Goal: Task Accomplishment & Management: Complete application form

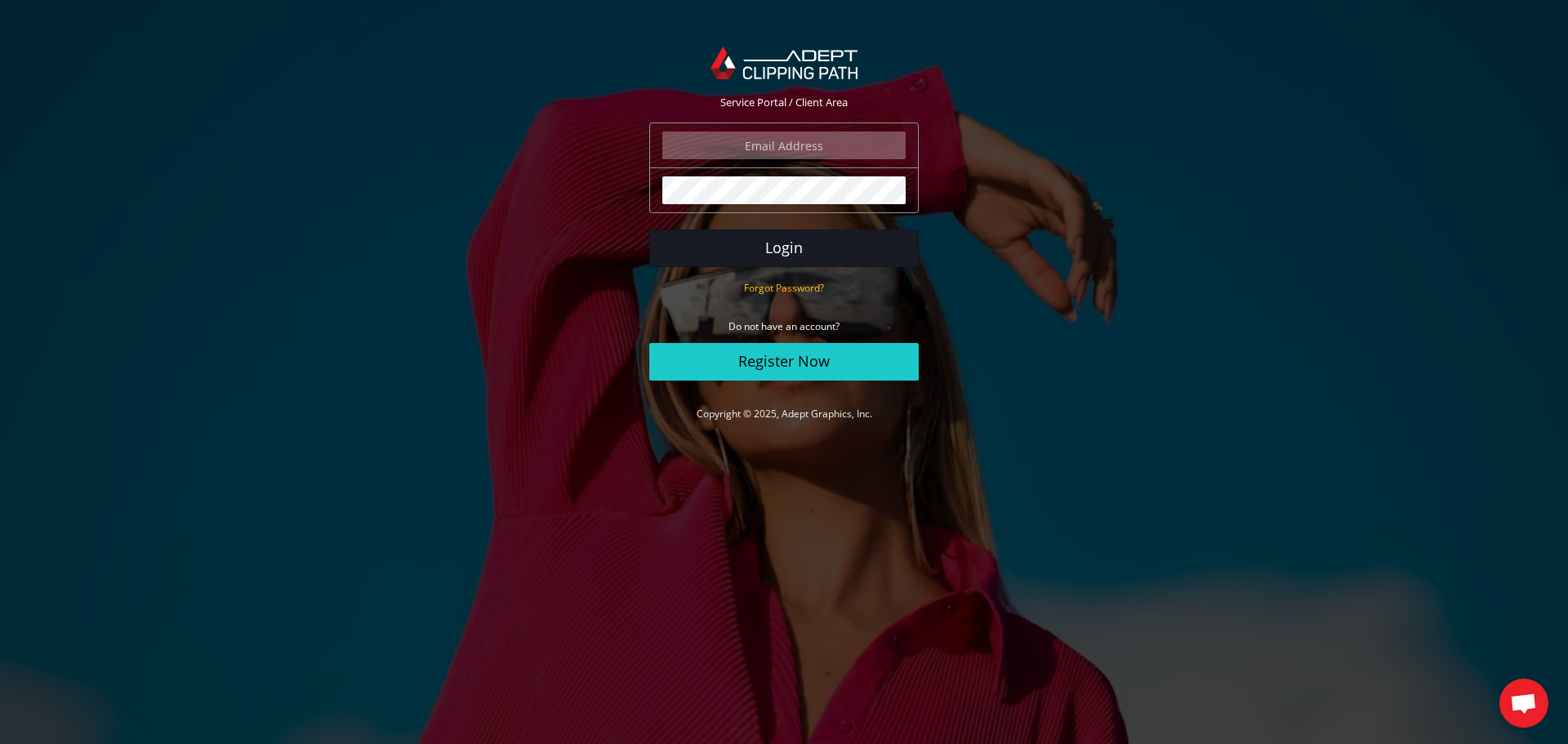
type input "hagit@hagit.net"
drag, startPoint x: 791, startPoint y: 248, endPoint x: 759, endPoint y: 242, distance: 32.6
click at [791, 248] on button "Login" at bounding box center [784, 249] width 269 height 37
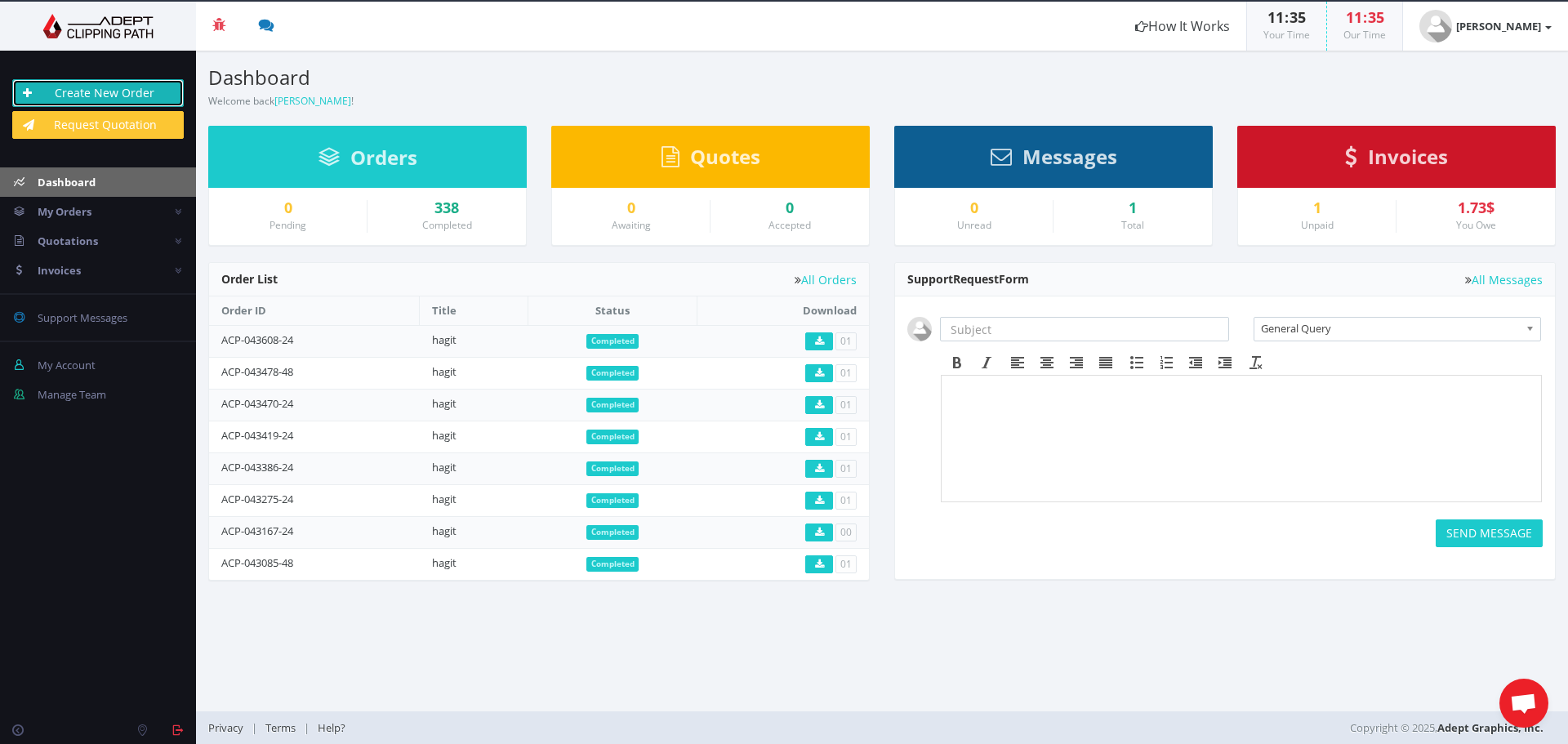
click at [110, 88] on link "Create New Order" at bounding box center [98, 93] width 172 height 28
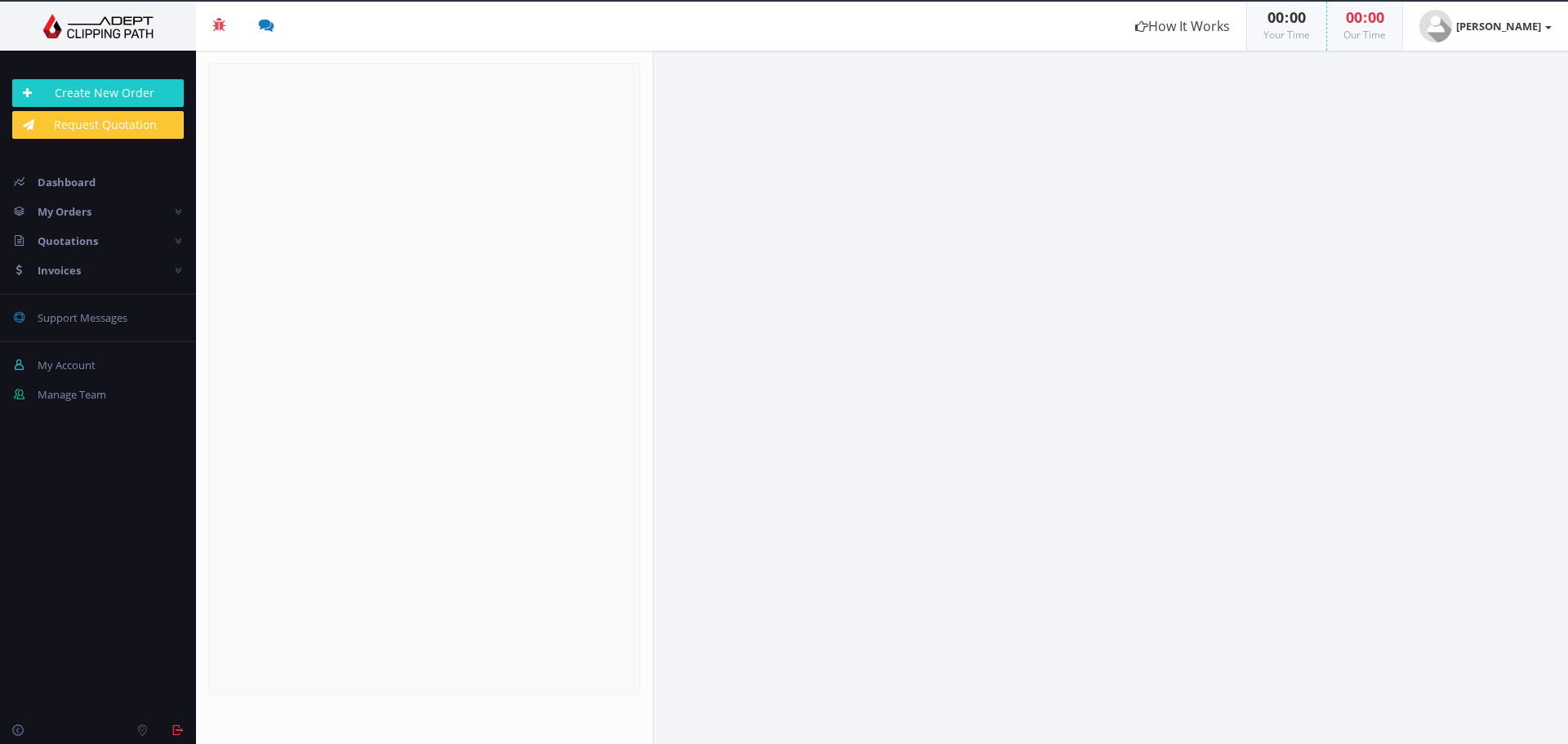
radio input "true"
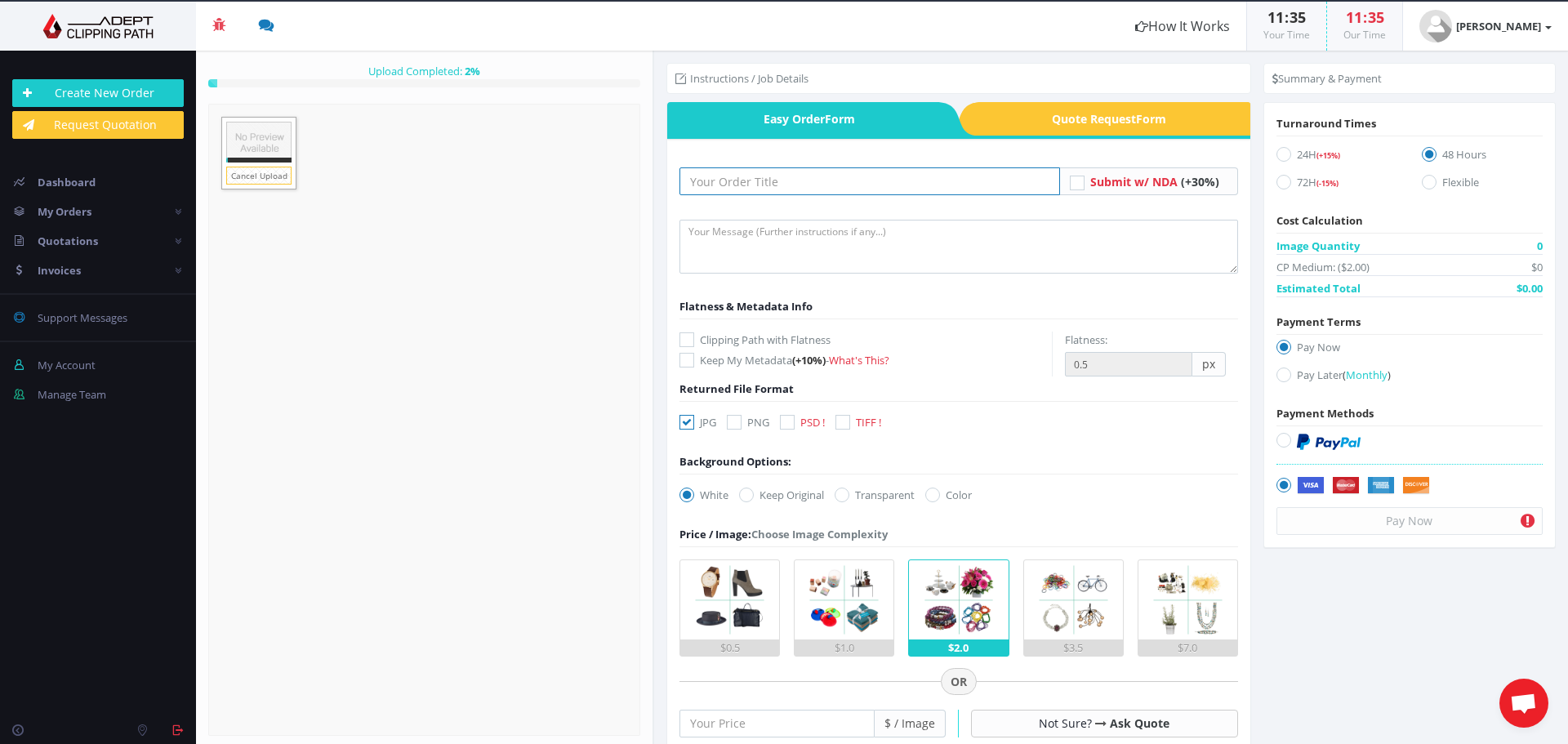
click at [756, 174] on input "text" at bounding box center [870, 182] width 381 height 28
type input "hagit"
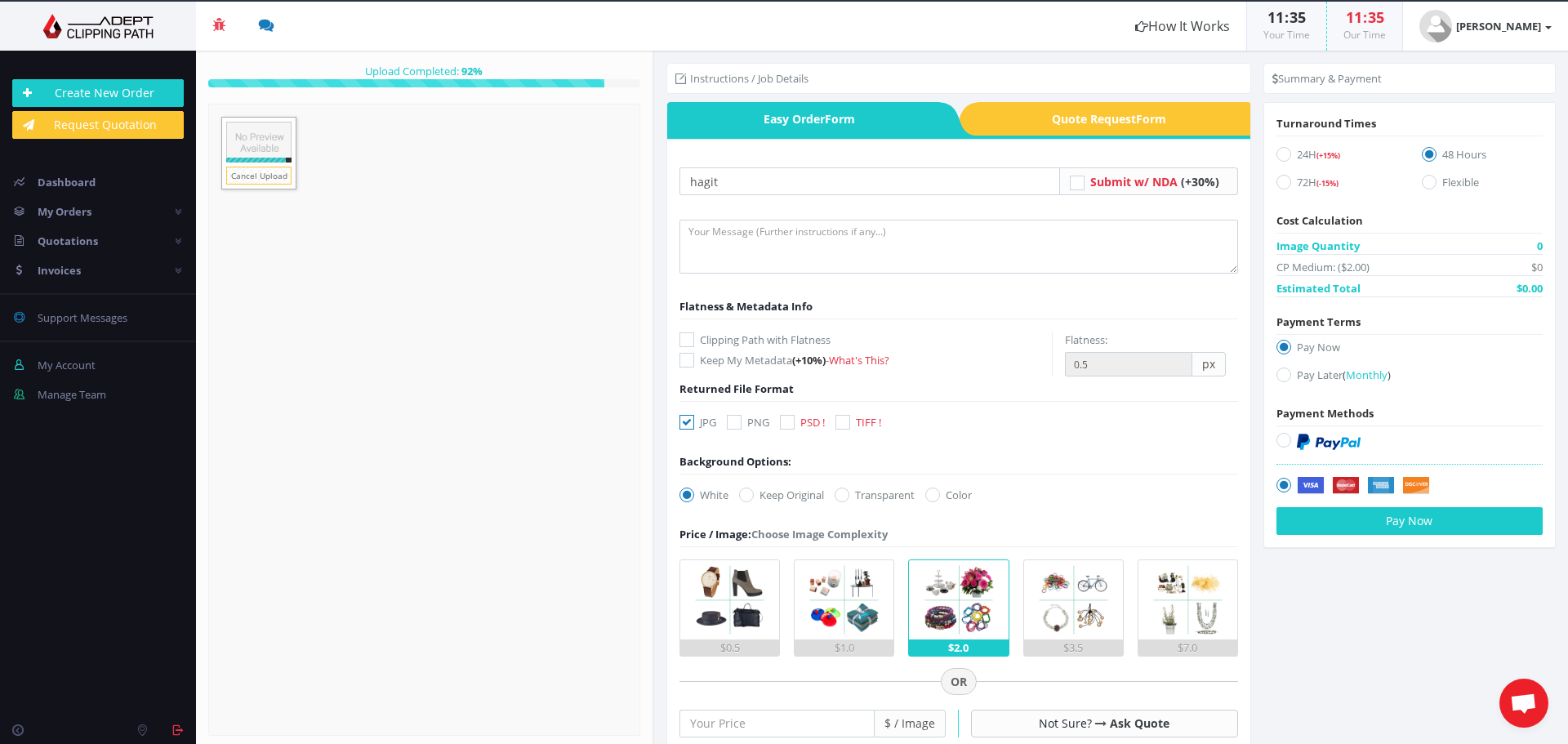
click at [689, 341] on icon at bounding box center [687, 339] width 15 height 15
click at [689, 341] on input "Clipping Path with Flatness" at bounding box center [689, 339] width 11 height 11
checkbox input "true"
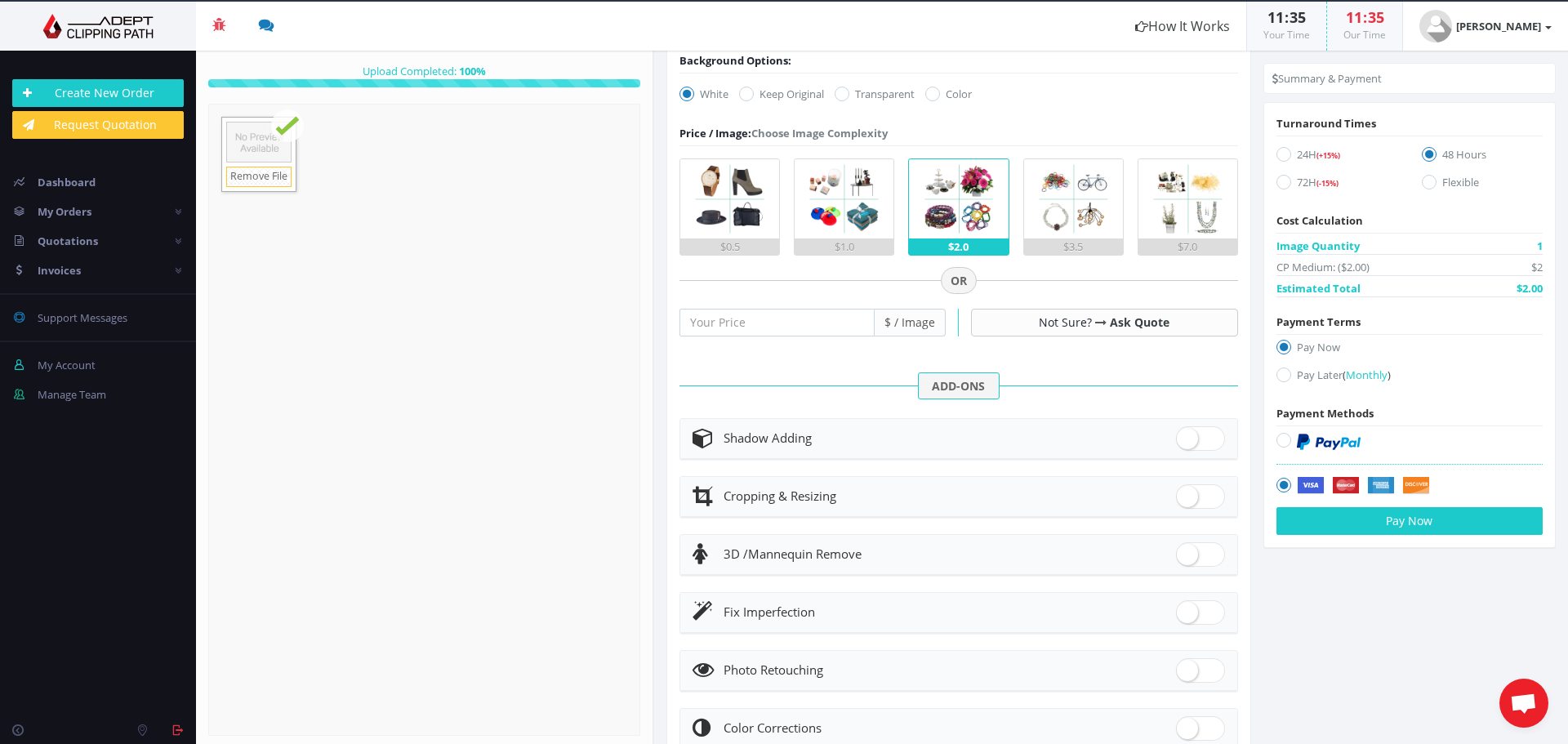
scroll to position [409, 0]
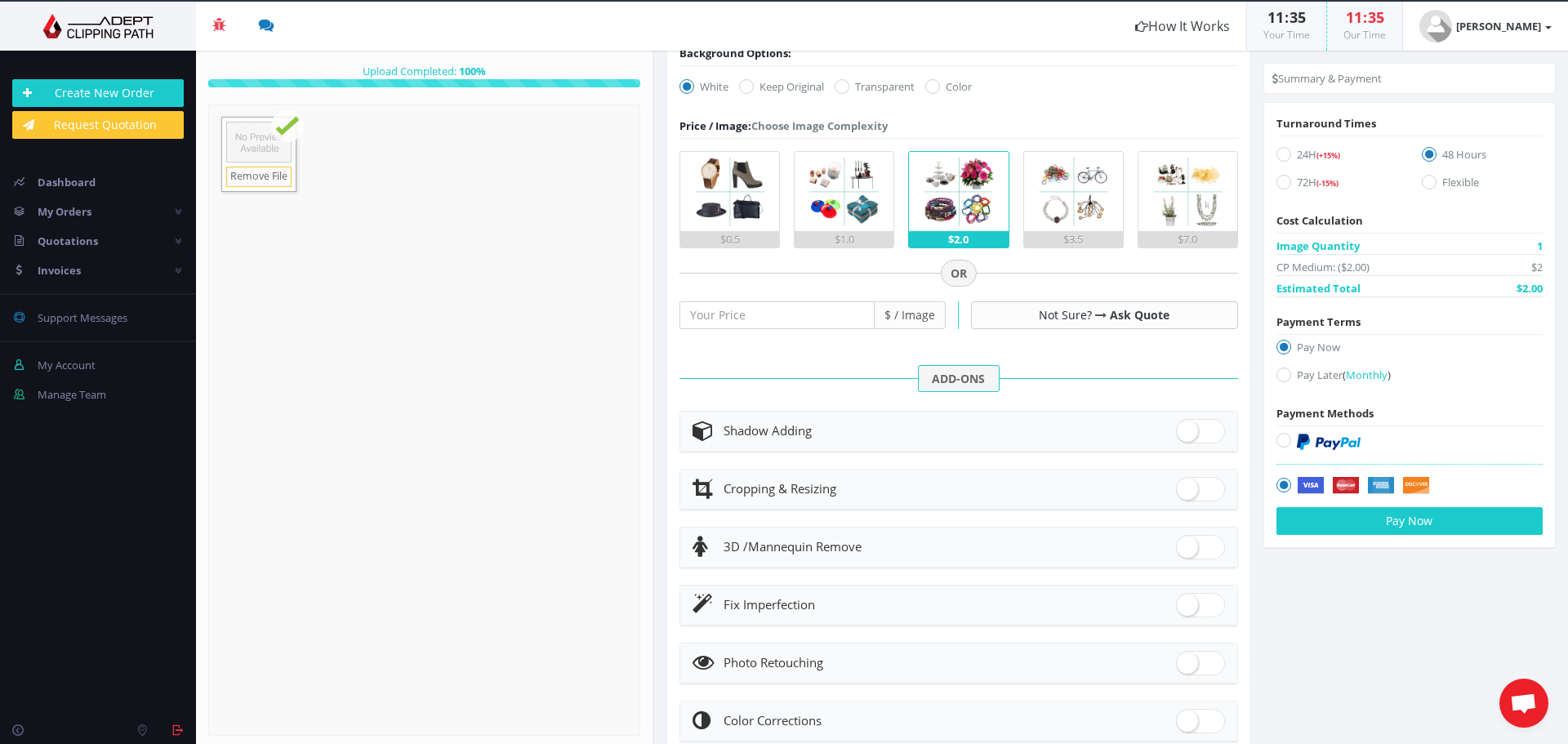
click at [1025, 421] on div "Shadow Adding" at bounding box center [959, 430] width 533 height 23
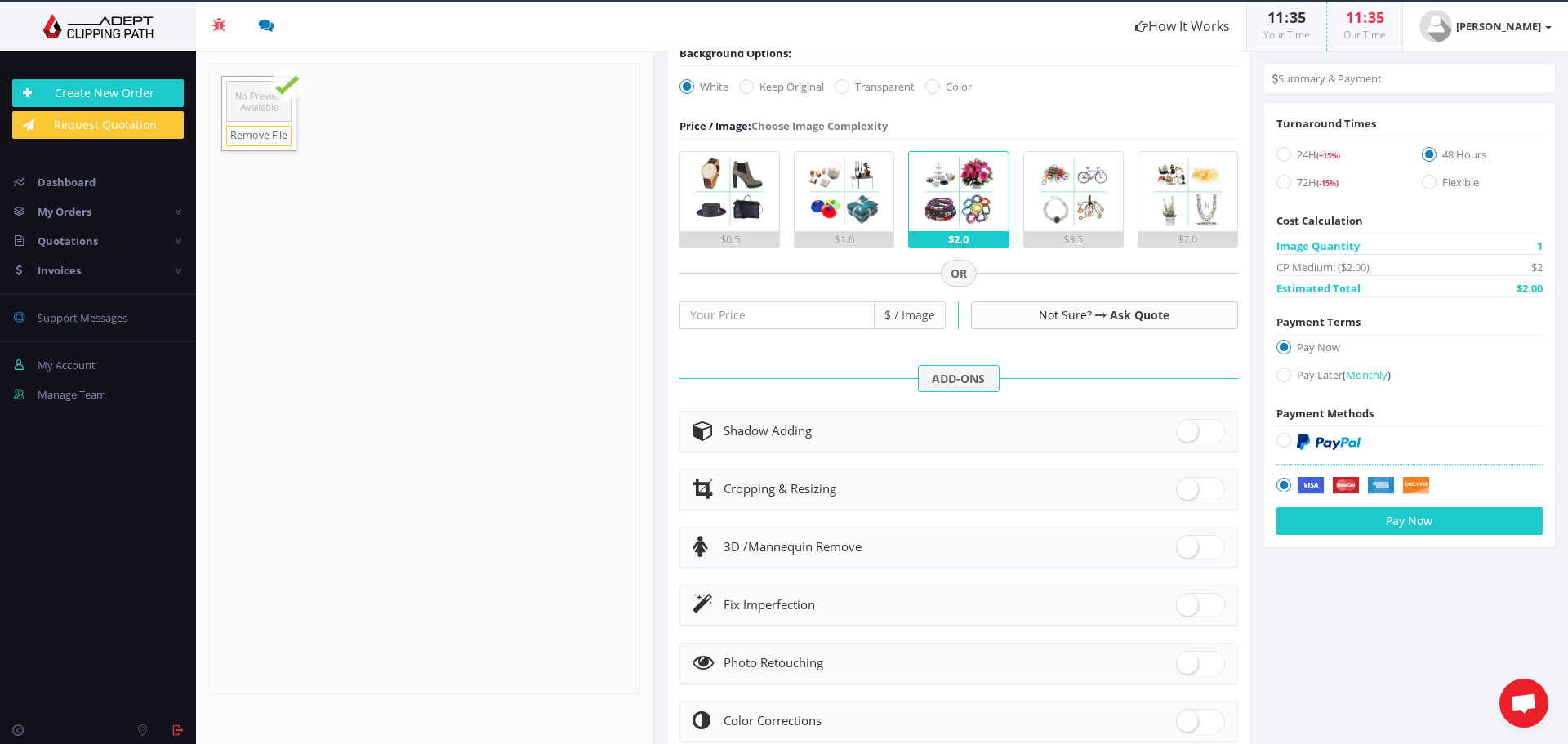
click at [1281, 159] on icon at bounding box center [1284, 154] width 15 height 15
click at [1281, 159] on input "24H (+15%)" at bounding box center [1286, 154] width 11 height 11
radio input "true"
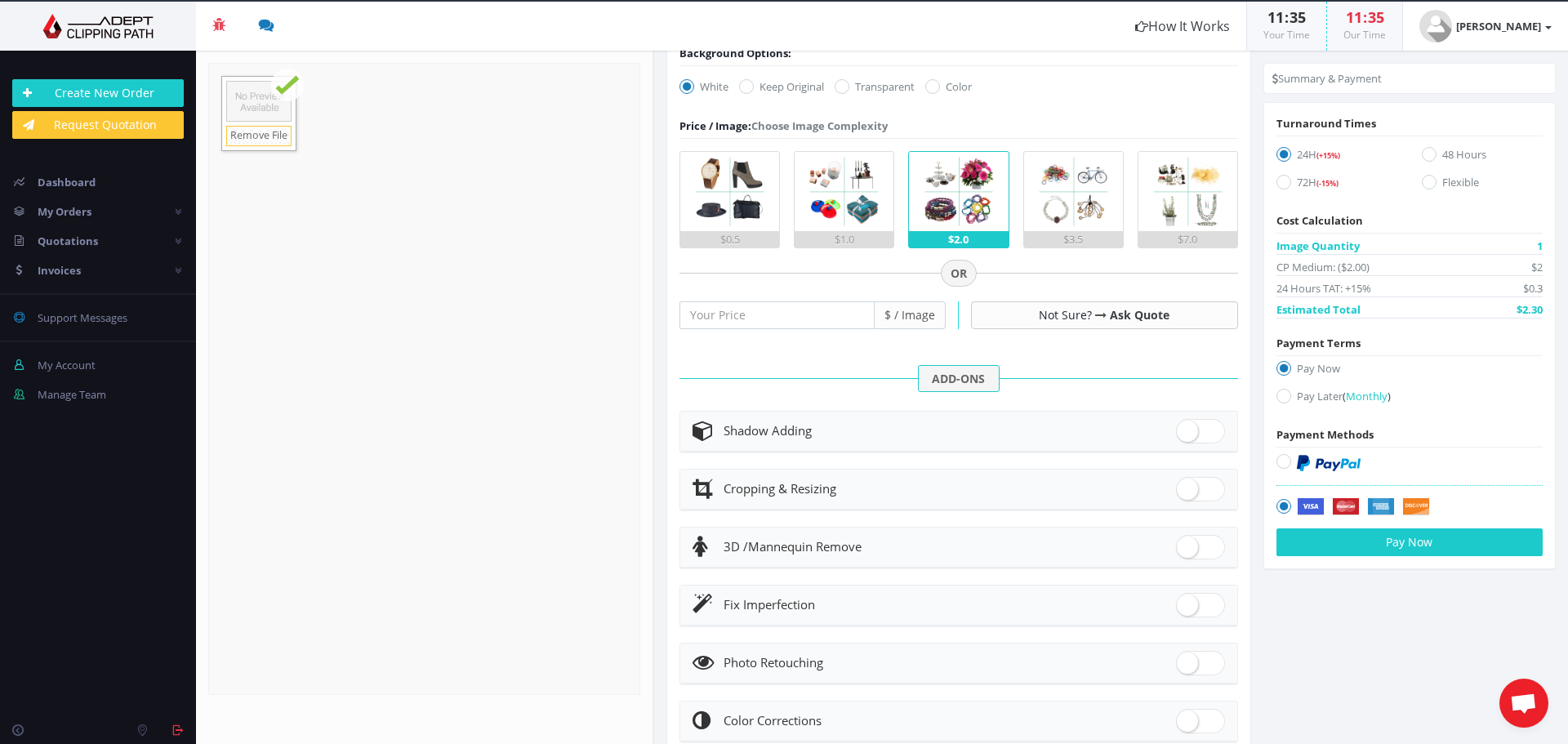
click at [1277, 399] on icon at bounding box center [1284, 396] width 15 height 15
click at [1281, 399] on input "Pay Later ( Monthly )" at bounding box center [1286, 396] width 11 height 11
radio input "true"
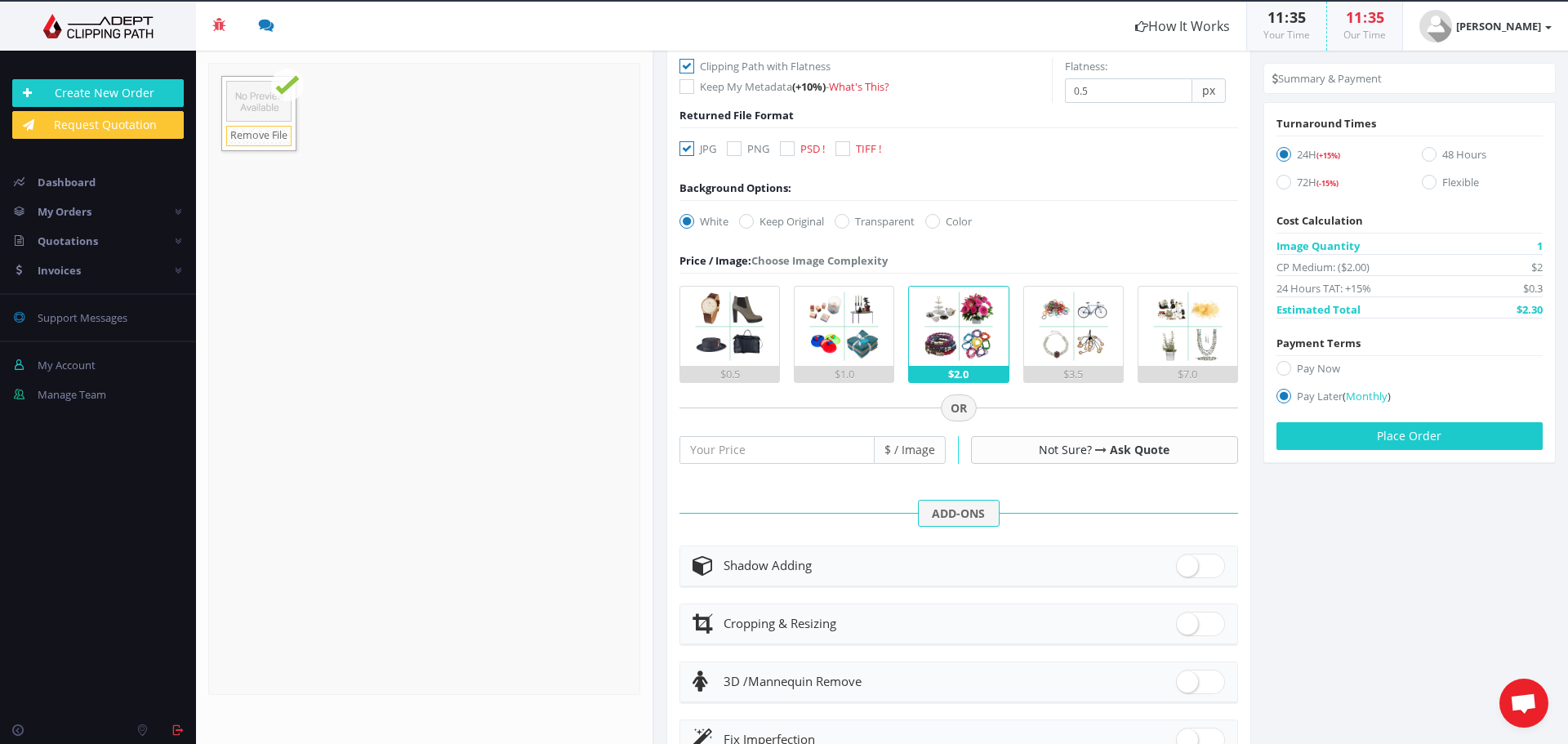
scroll to position [245, 0]
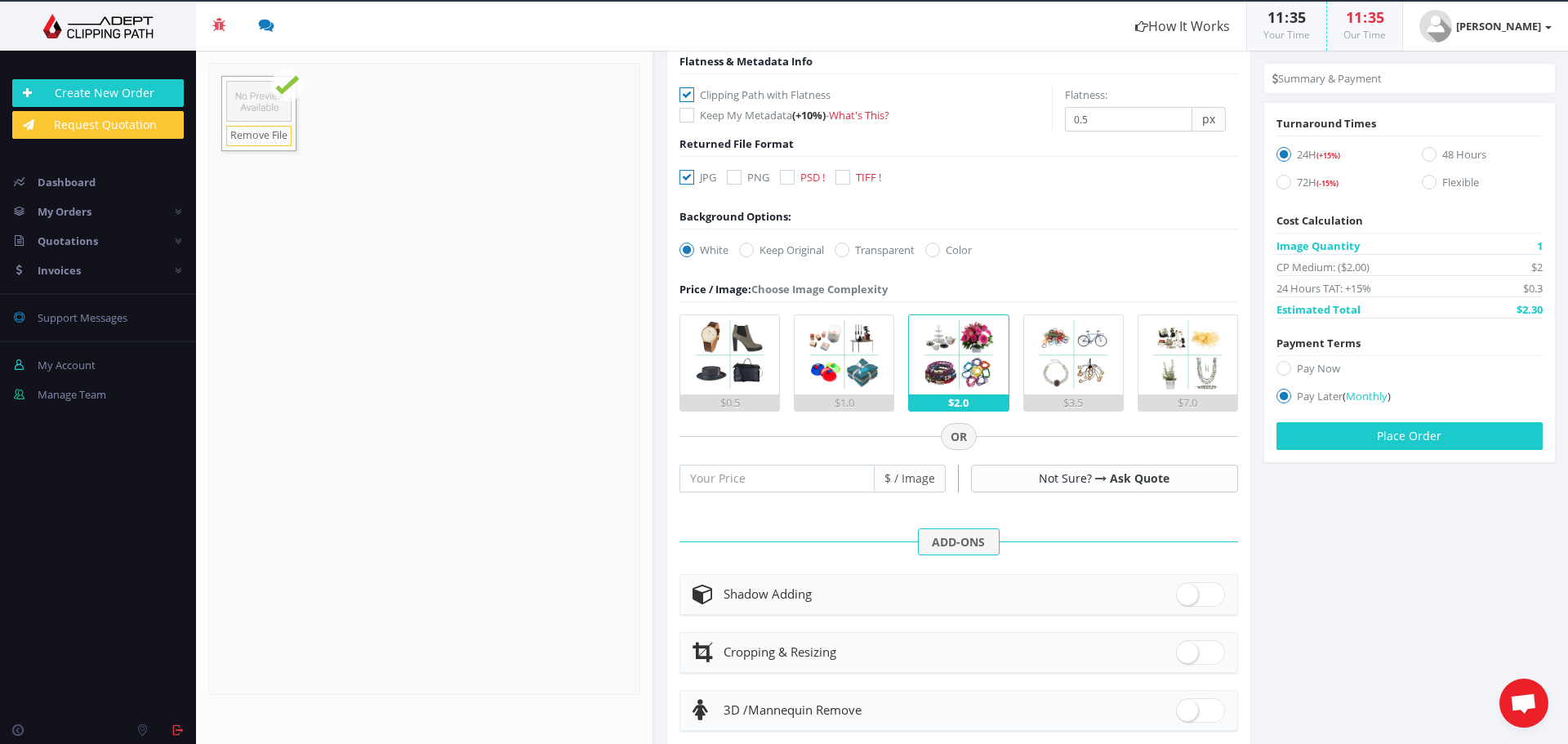
click at [684, 96] on icon at bounding box center [687, 95] width 15 height 15
click at [684, 96] on input "Clipping Path with Flatness" at bounding box center [689, 95] width 11 height 11
click at [688, 96] on icon at bounding box center [687, 95] width 15 height 15
click at [688, 96] on input "Clipping Path with Flatness" at bounding box center [689, 95] width 11 height 11
click at [699, 97] on label "Clipping Path with Flatness" at bounding box center [865, 95] width 372 height 17
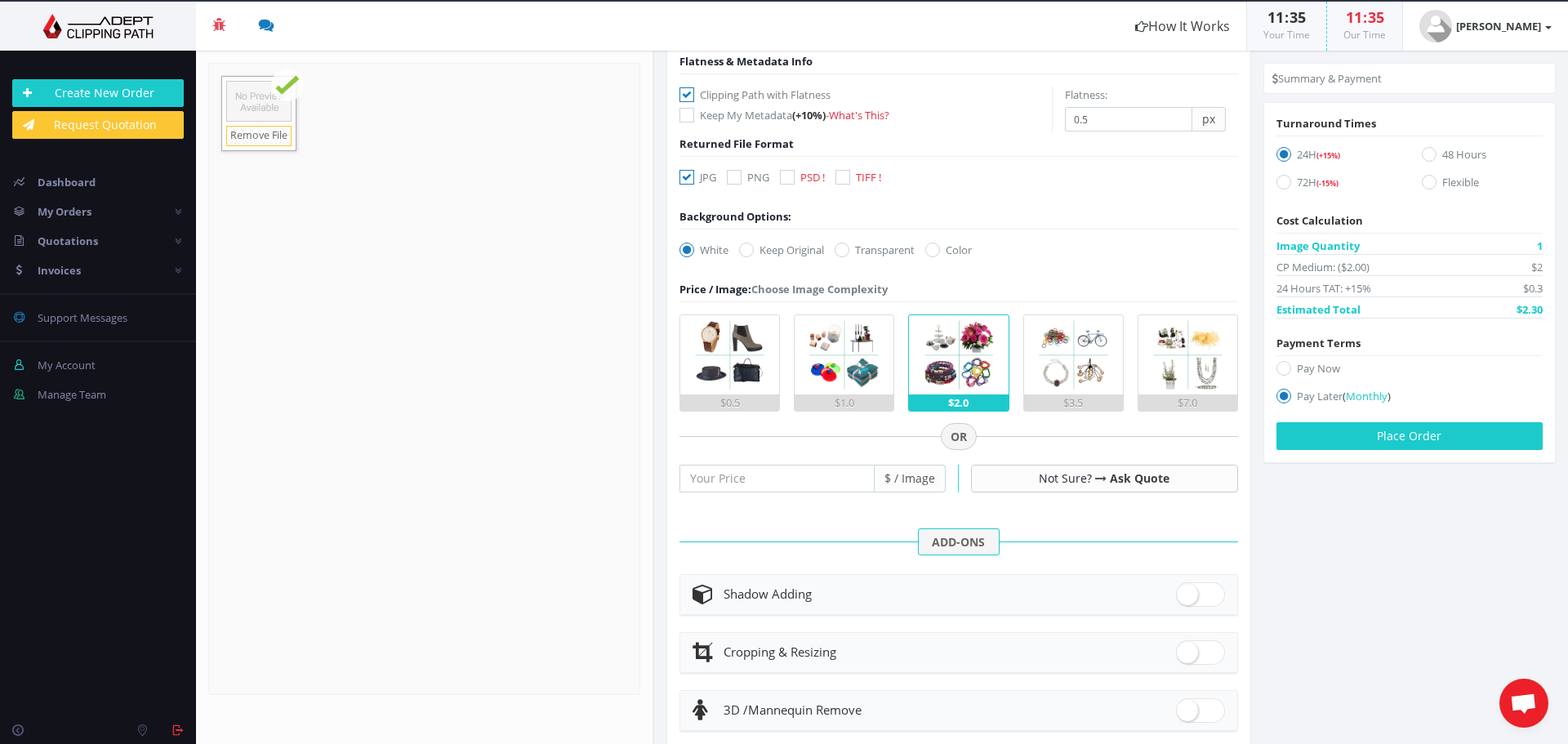
click at [694, 97] on input "Clipping Path with Flatness" at bounding box center [689, 95] width 11 height 11
click at [689, 96] on icon at bounding box center [687, 95] width 15 height 15
click at [689, 96] on input "Clipping Path with Flatness" at bounding box center [689, 95] width 11 height 11
checkbox input "true"
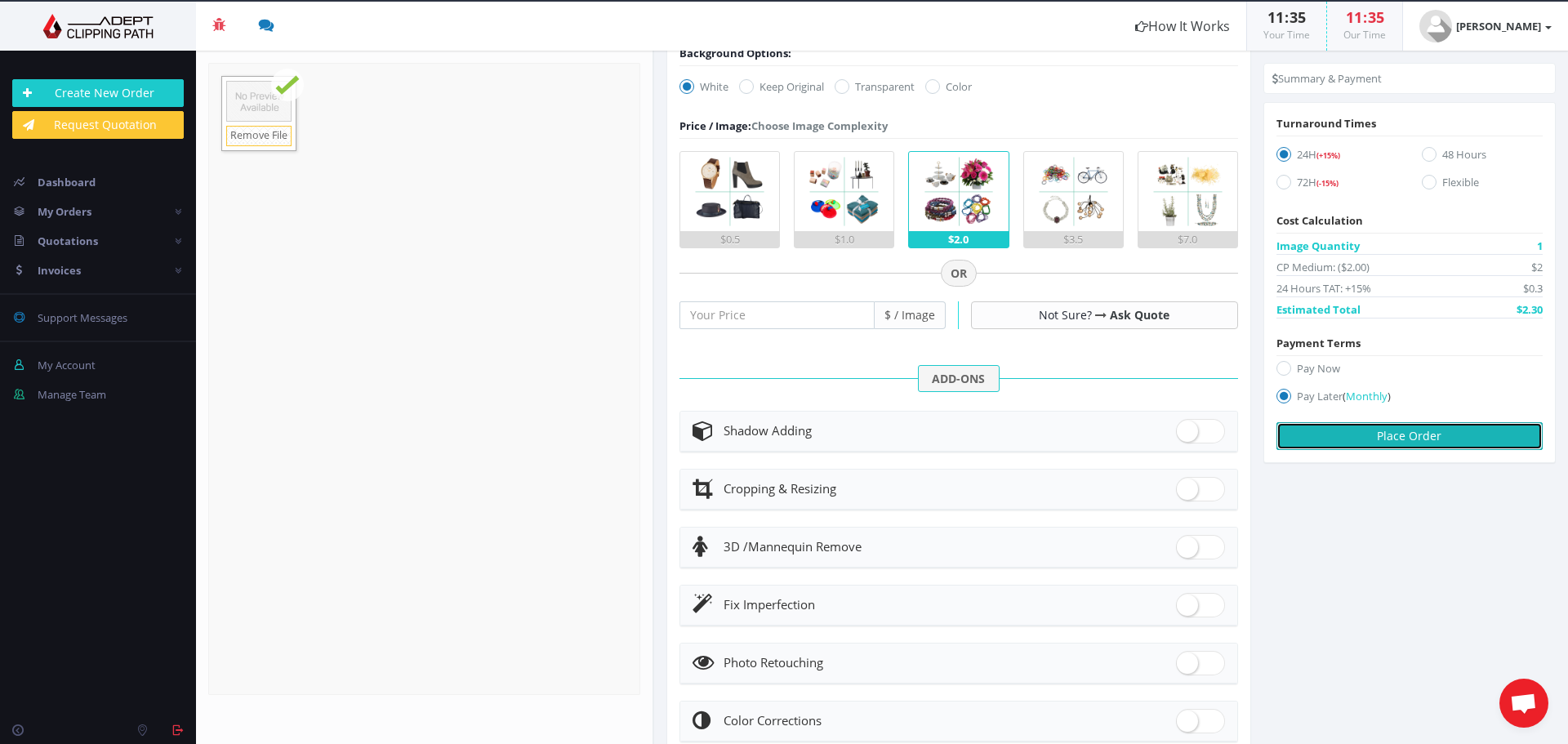
click at [1386, 437] on button "Place Order" at bounding box center [1410, 436] width 266 height 28
